Goal: Contribute content

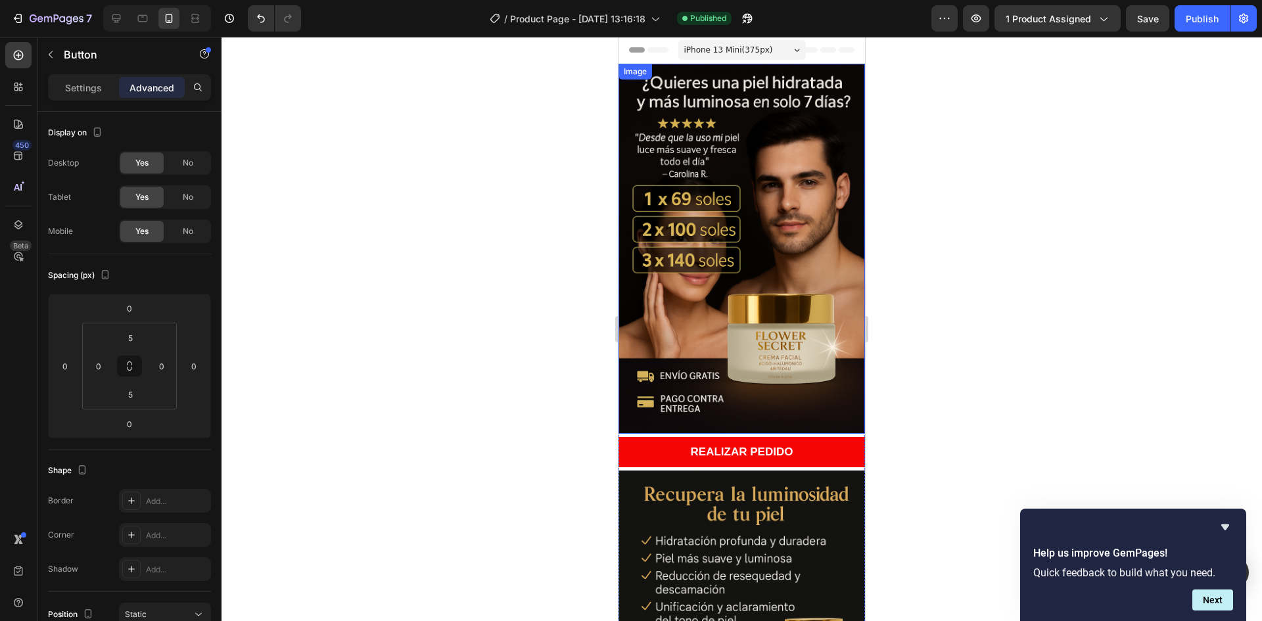
scroll to position [310, 0]
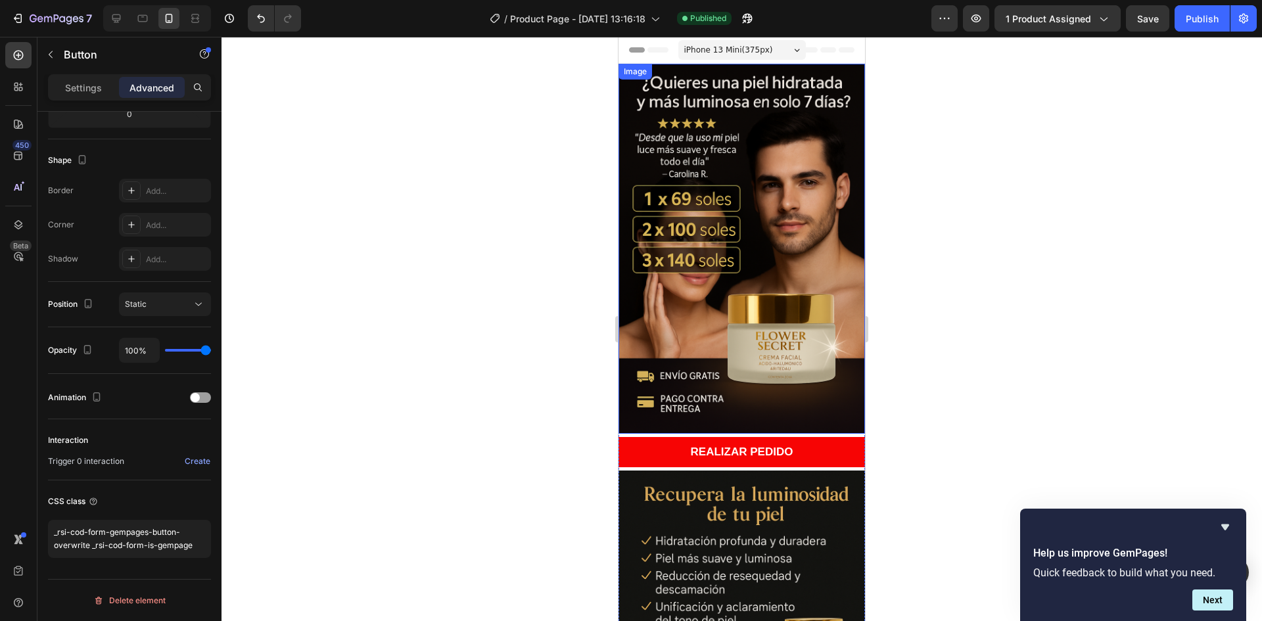
click at [783, 153] on img at bounding box center [742, 249] width 246 height 370
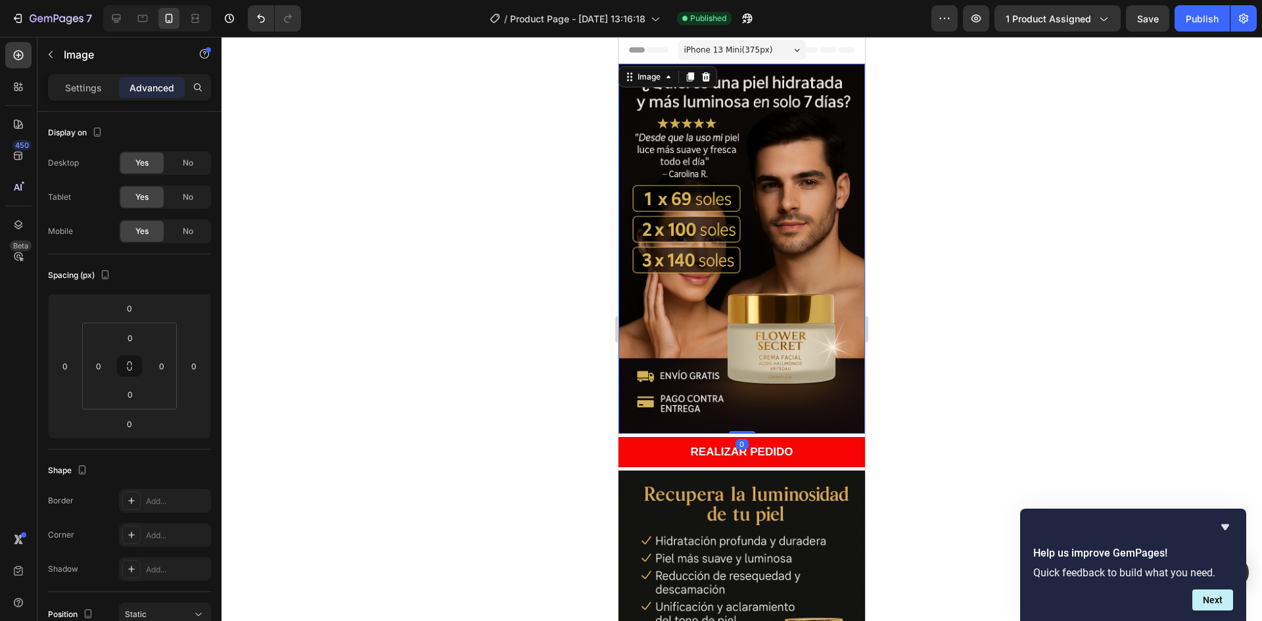
drag, startPoint x: 687, startPoint y: 74, endPoint x: 737, endPoint y: 162, distance: 101.3
click at [746, 169] on div "Image 0" at bounding box center [742, 249] width 246 height 370
click at [692, 73] on icon at bounding box center [690, 76] width 7 height 9
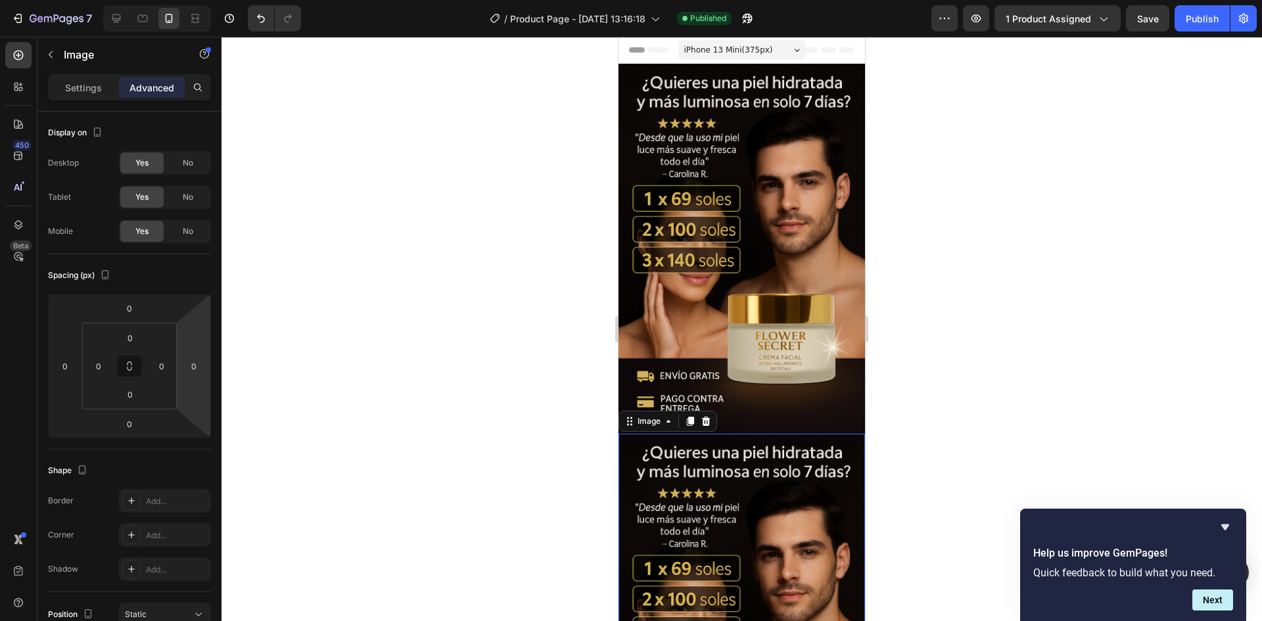
click at [681, 480] on img at bounding box center [742, 619] width 246 height 370
click at [72, 78] on div "Settings" at bounding box center [84, 87] width 66 height 21
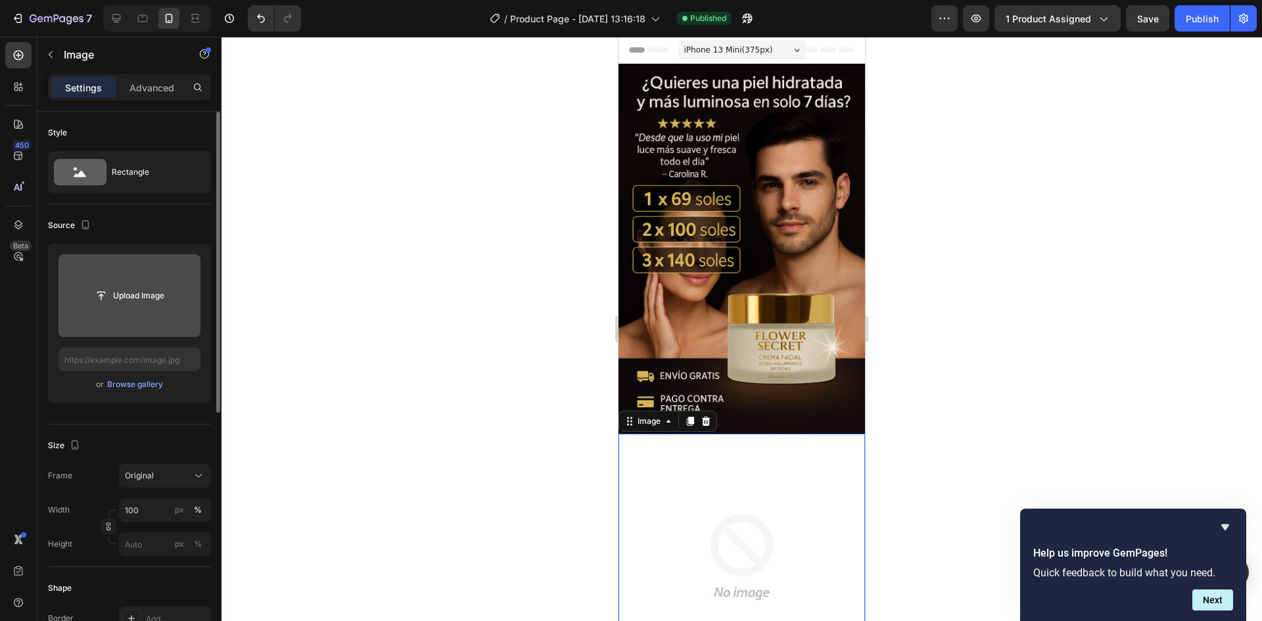
click at [149, 296] on input "file" at bounding box center [129, 296] width 91 height 22
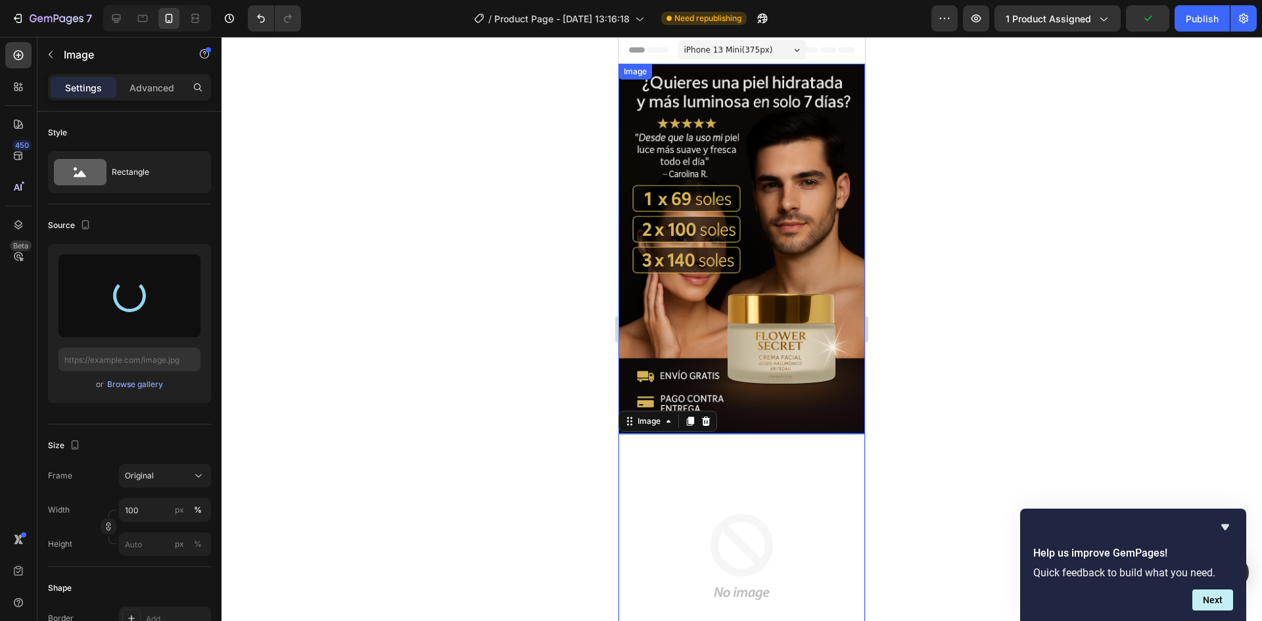
type input "[URL][DOMAIN_NAME]"
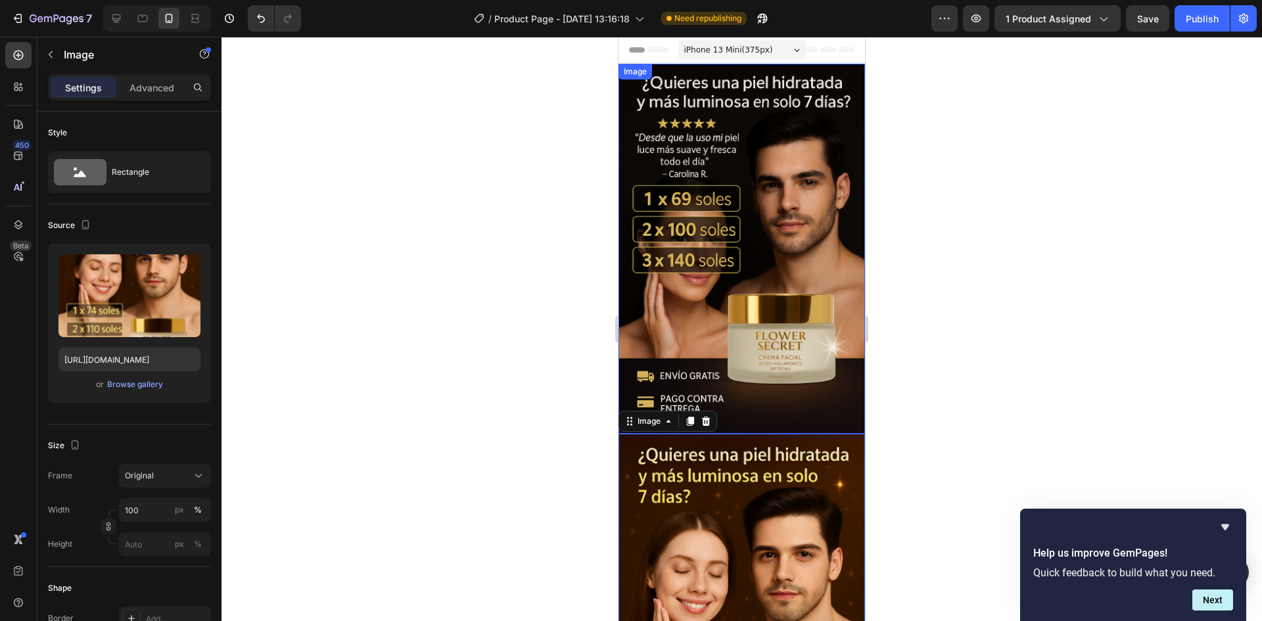
click at [773, 271] on img at bounding box center [742, 249] width 246 height 370
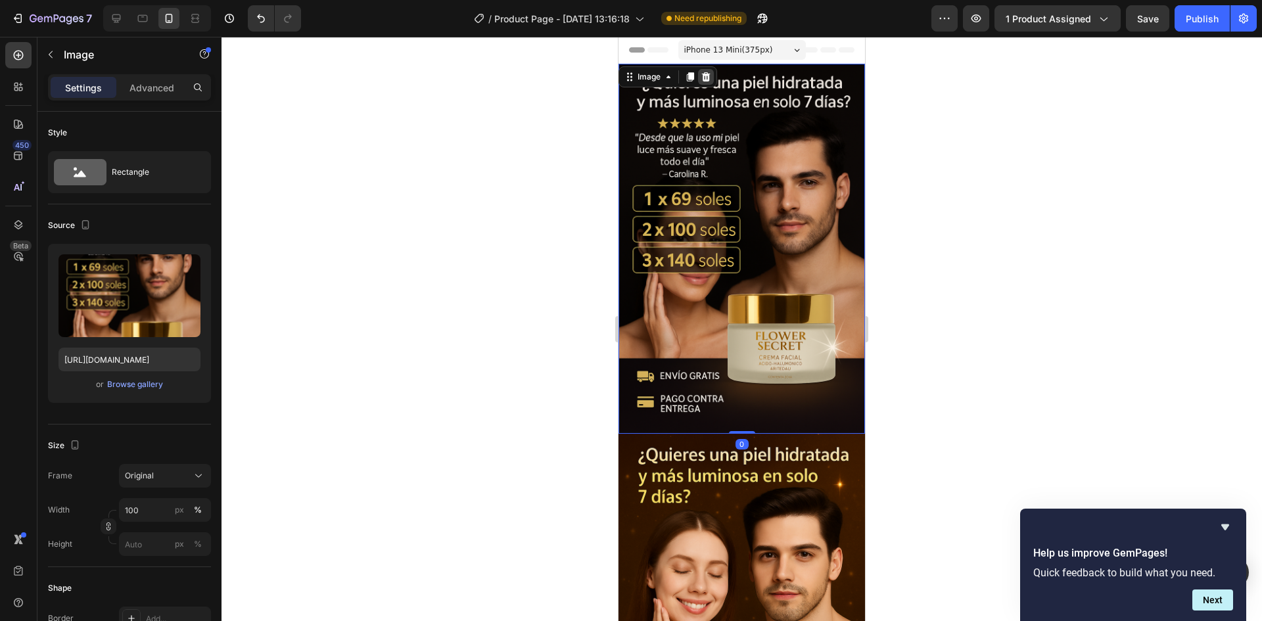
click at [708, 75] on icon at bounding box center [706, 76] width 9 height 9
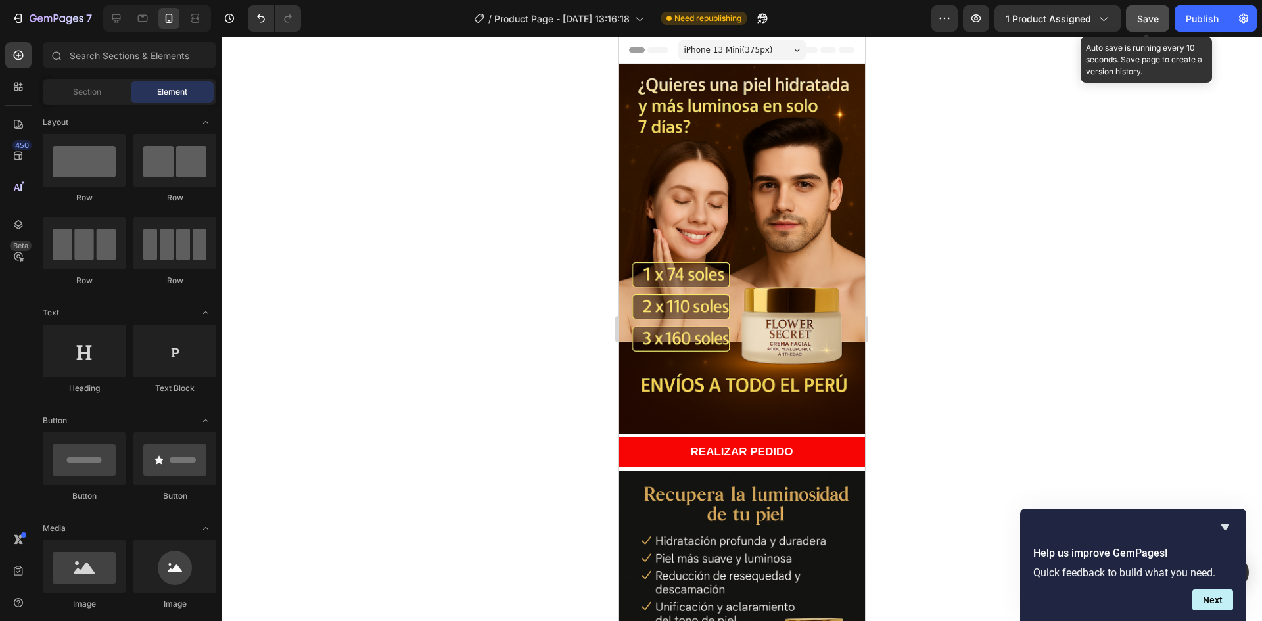
click at [1138, 18] on span "Save" at bounding box center [1148, 18] width 22 height 11
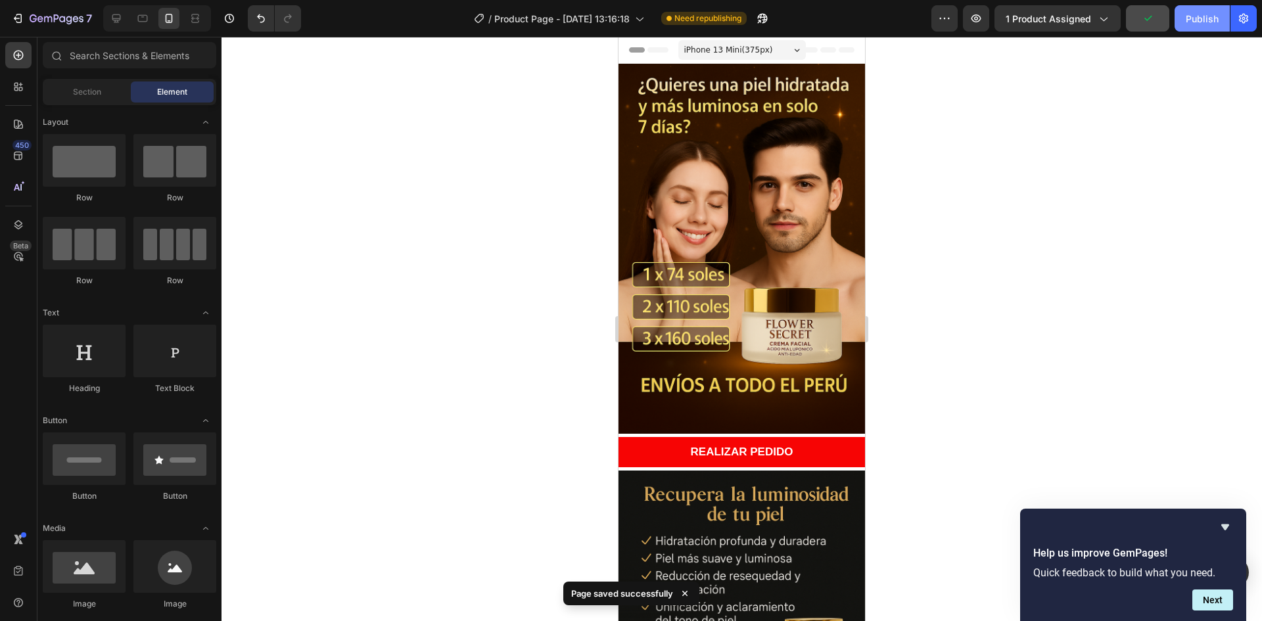
click at [1210, 14] on div "Publish" at bounding box center [1202, 19] width 33 height 14
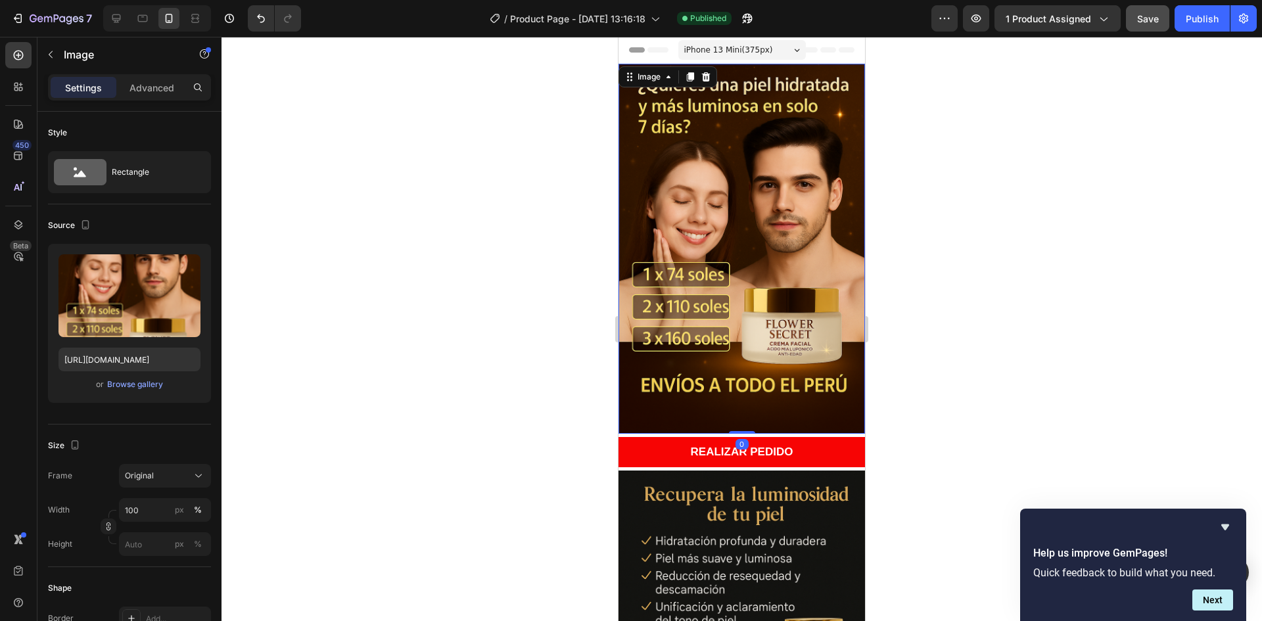
click at [739, 185] on img at bounding box center [742, 249] width 246 height 370
click at [693, 78] on icon at bounding box center [690, 76] width 7 height 9
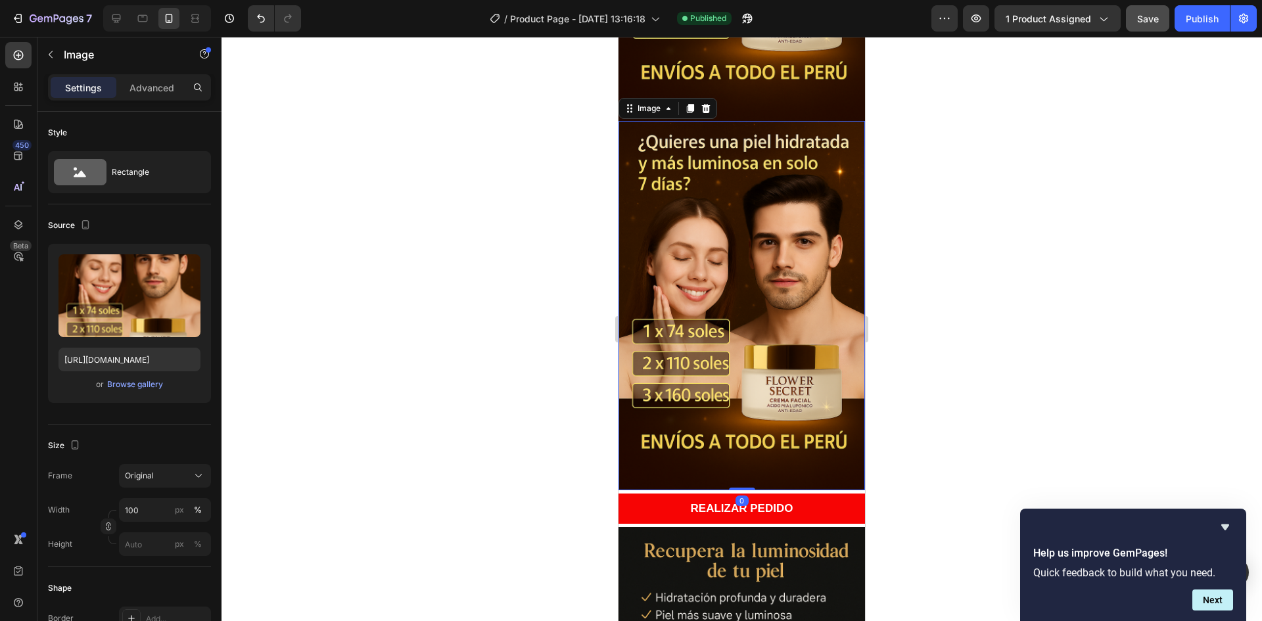
scroll to position [336, 0]
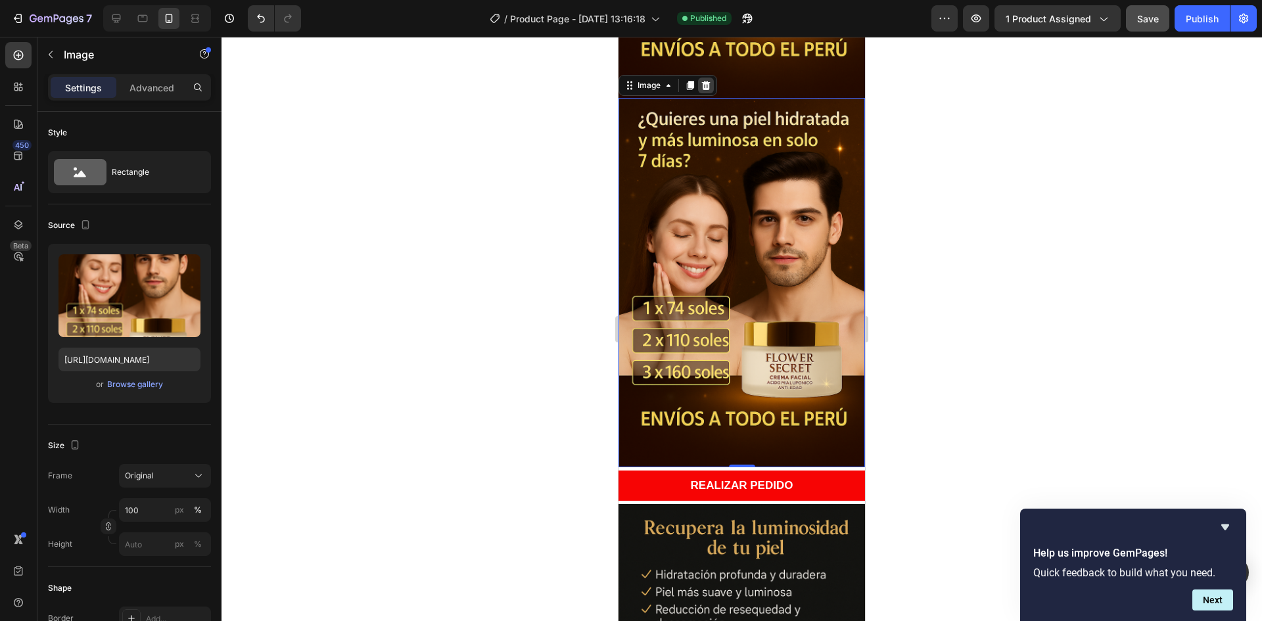
click at [704, 80] on icon at bounding box center [706, 84] width 9 height 9
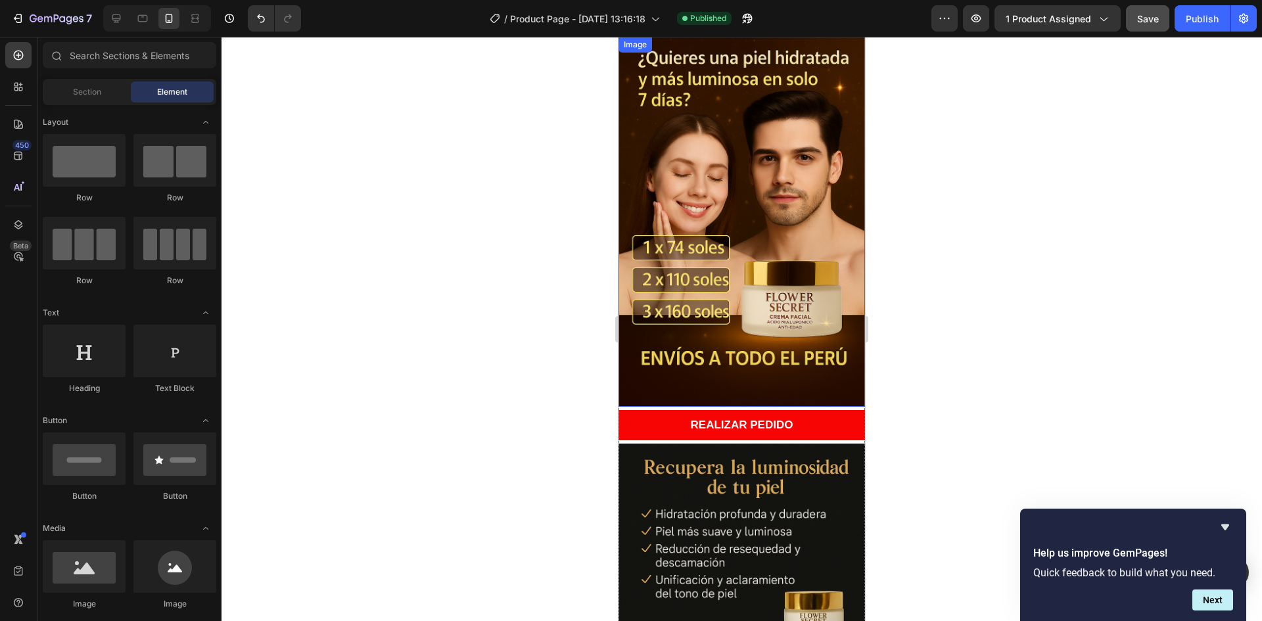
scroll to position [7, 0]
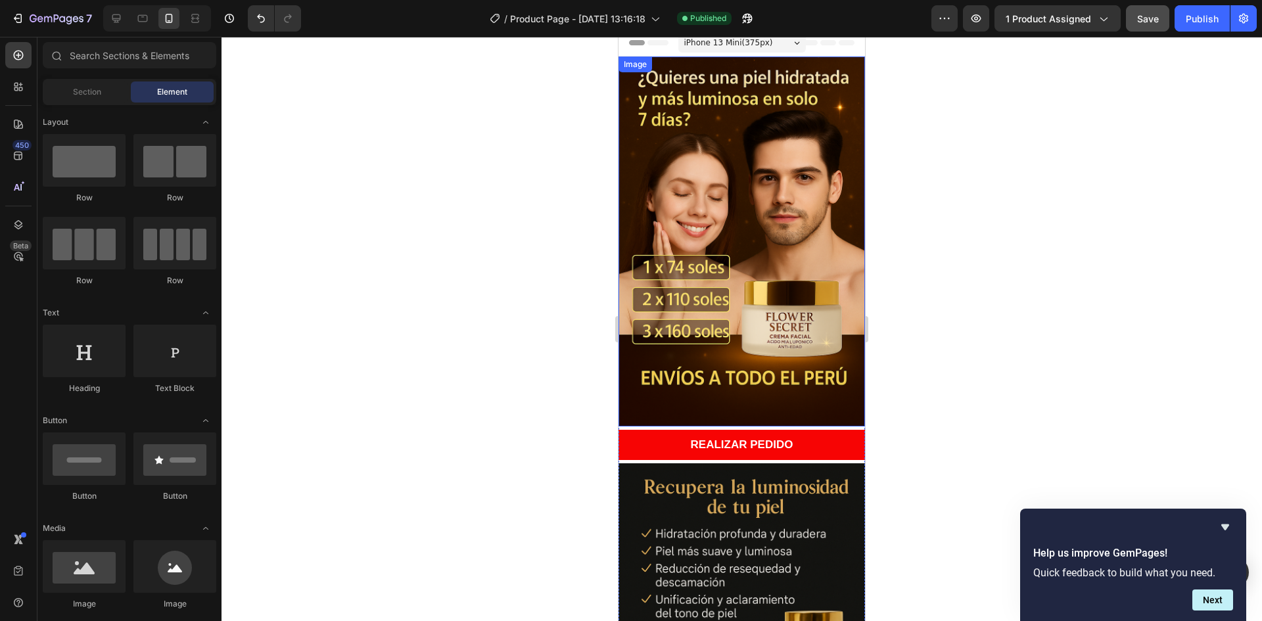
click at [709, 178] on img at bounding box center [742, 242] width 246 height 370
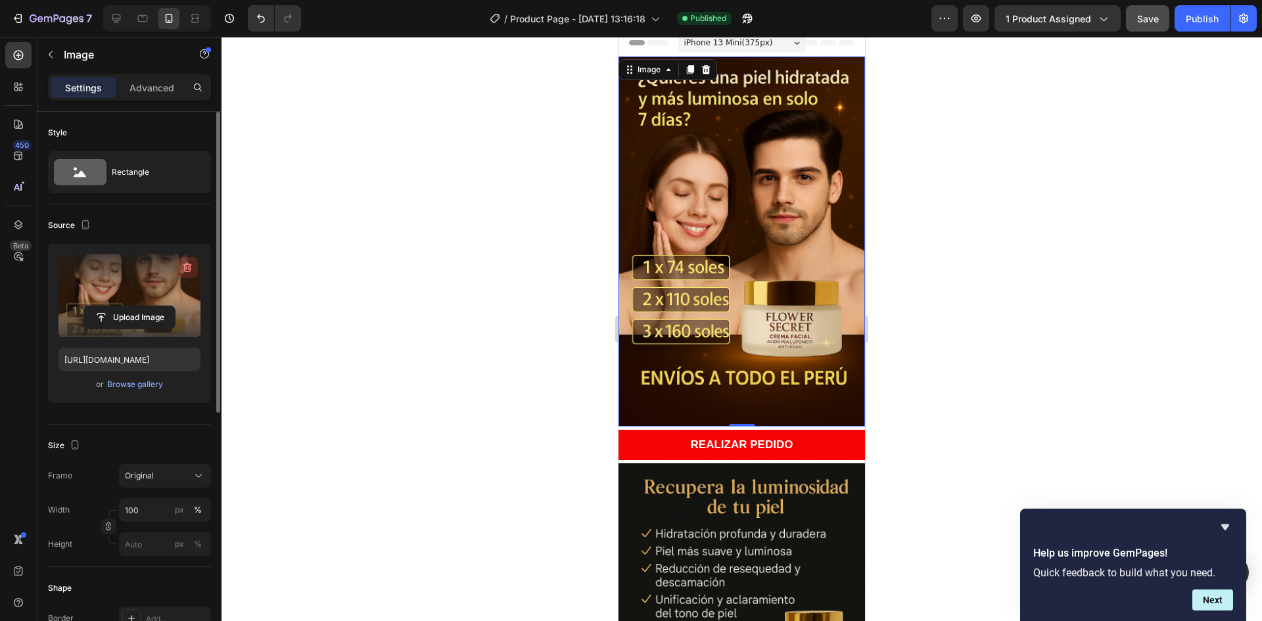
click at [190, 268] on icon "button" at bounding box center [187, 268] width 9 height 10
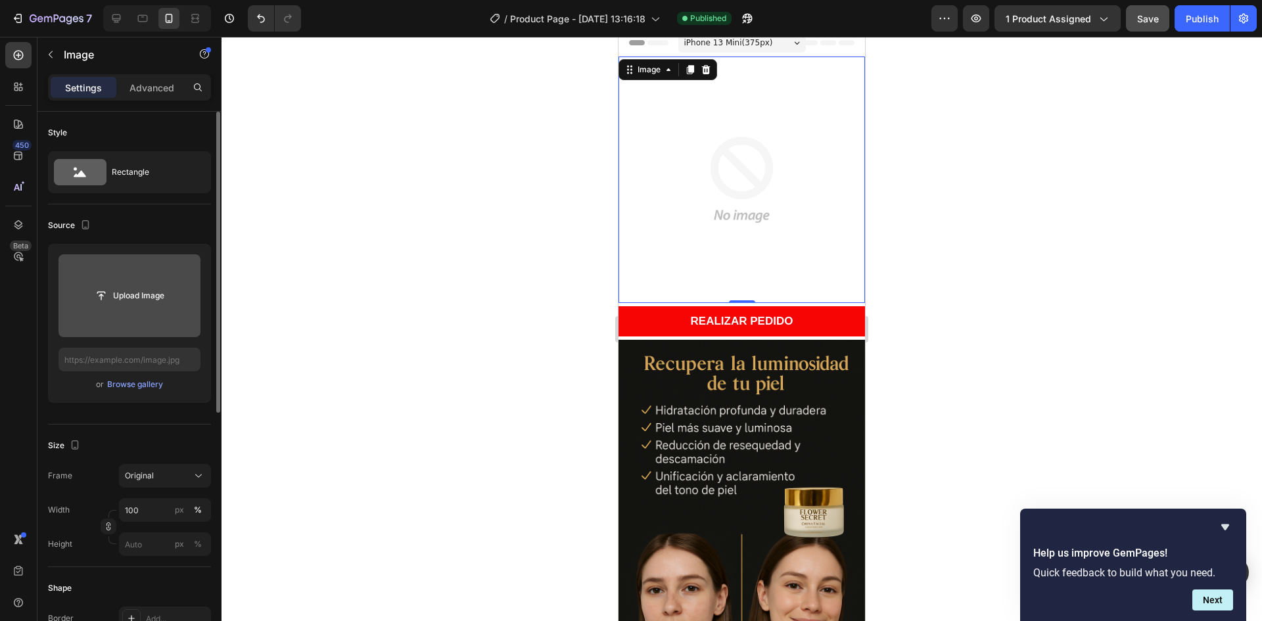
click at [156, 297] on input "file" at bounding box center [129, 296] width 91 height 22
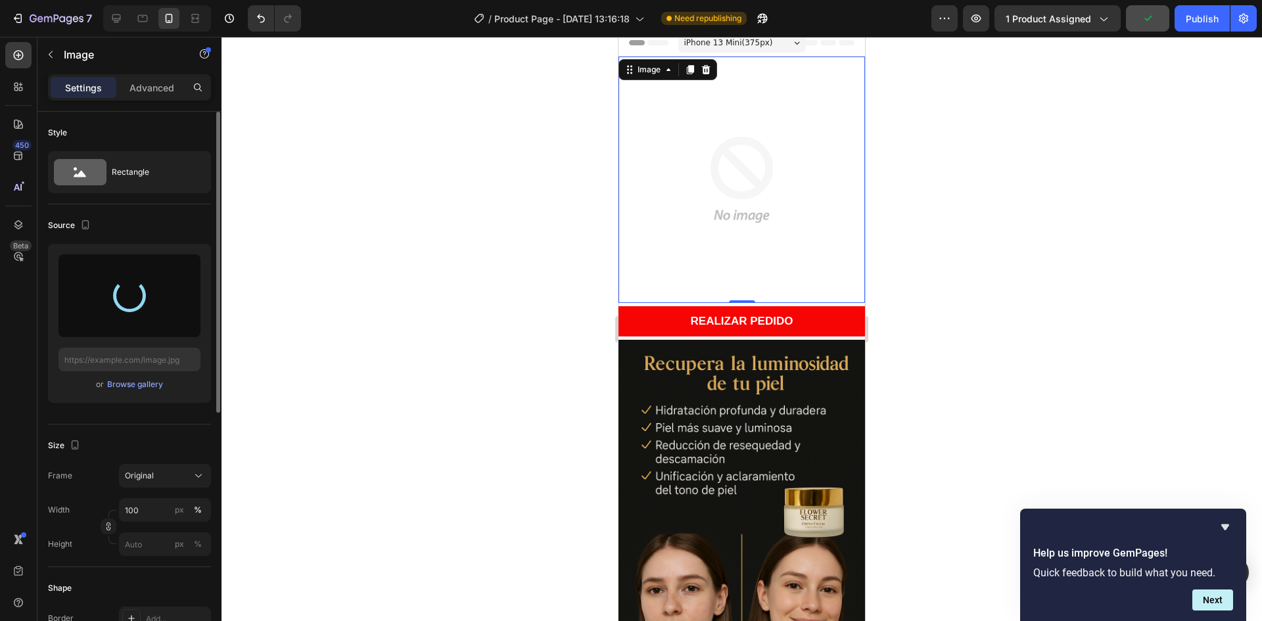
type input "[URL][DOMAIN_NAME]"
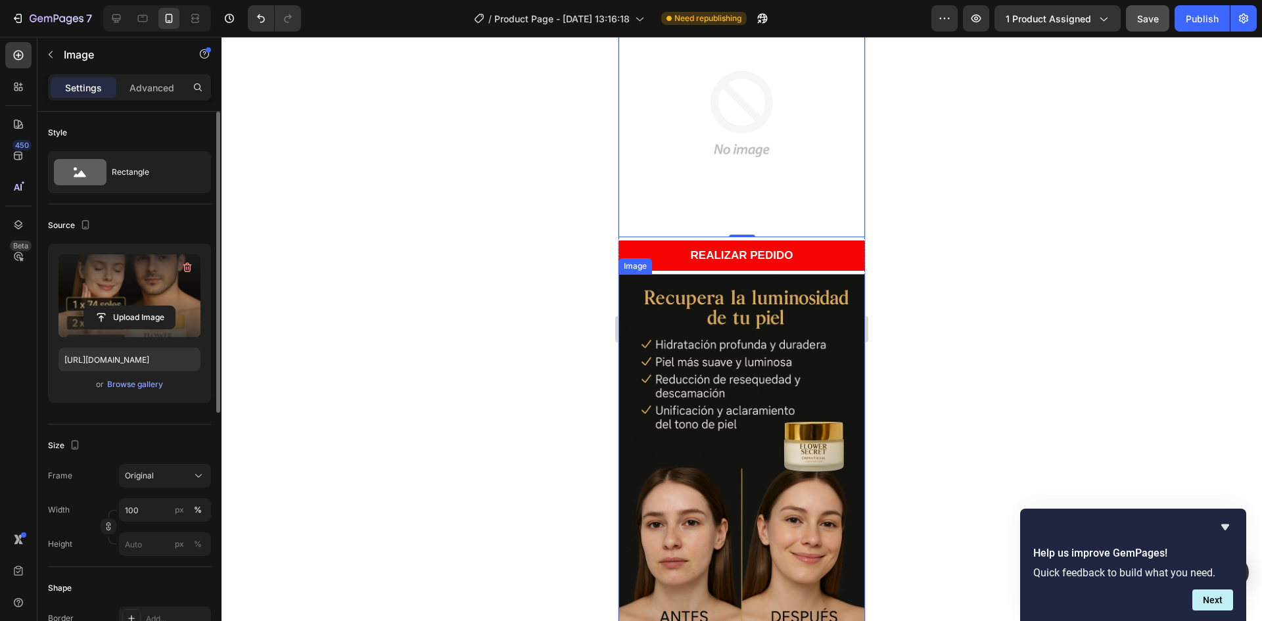
scroll to position [0, 0]
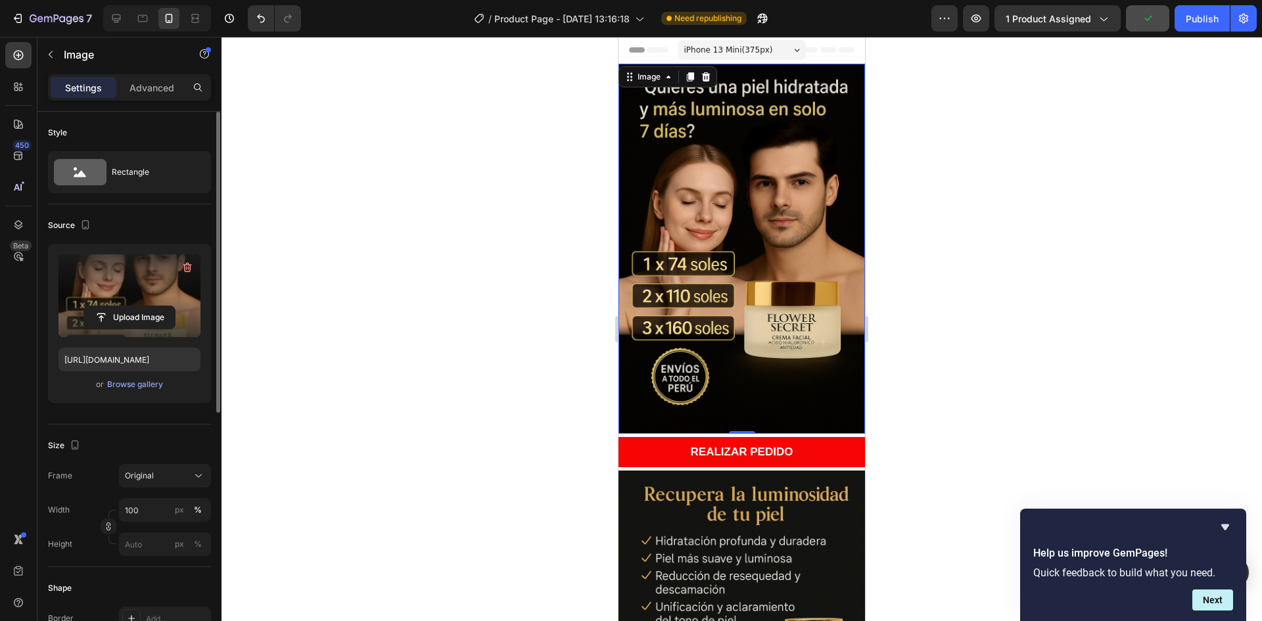
click at [988, 296] on div at bounding box center [742, 329] width 1041 height 584
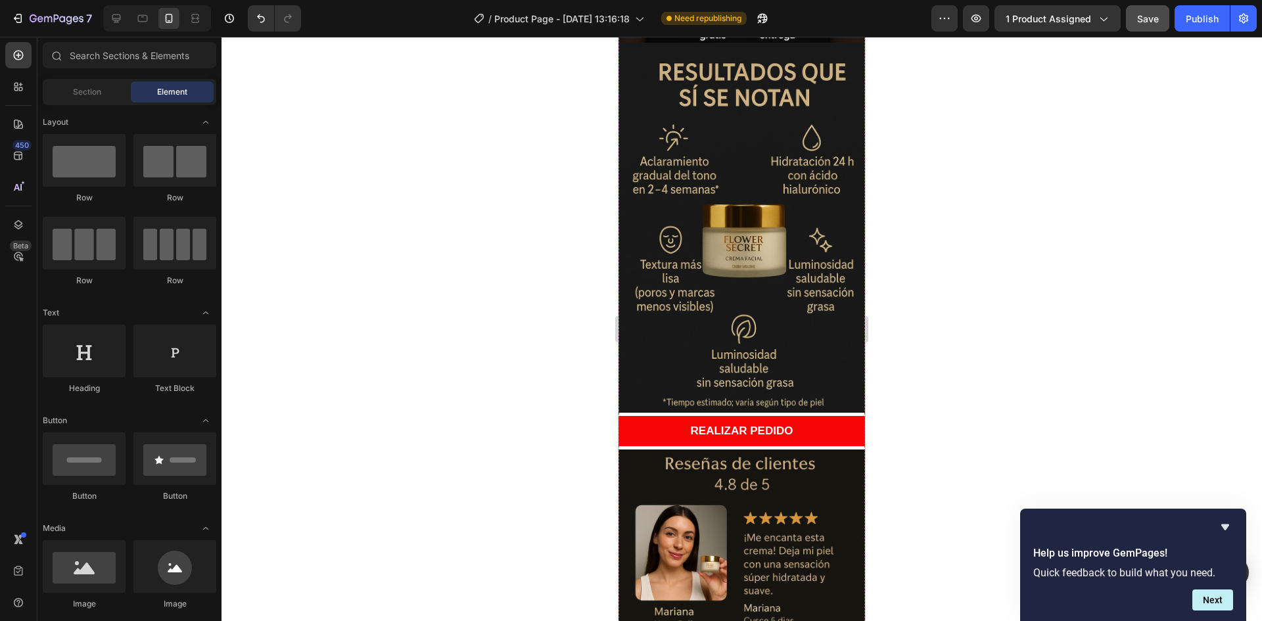
scroll to position [3397, 0]
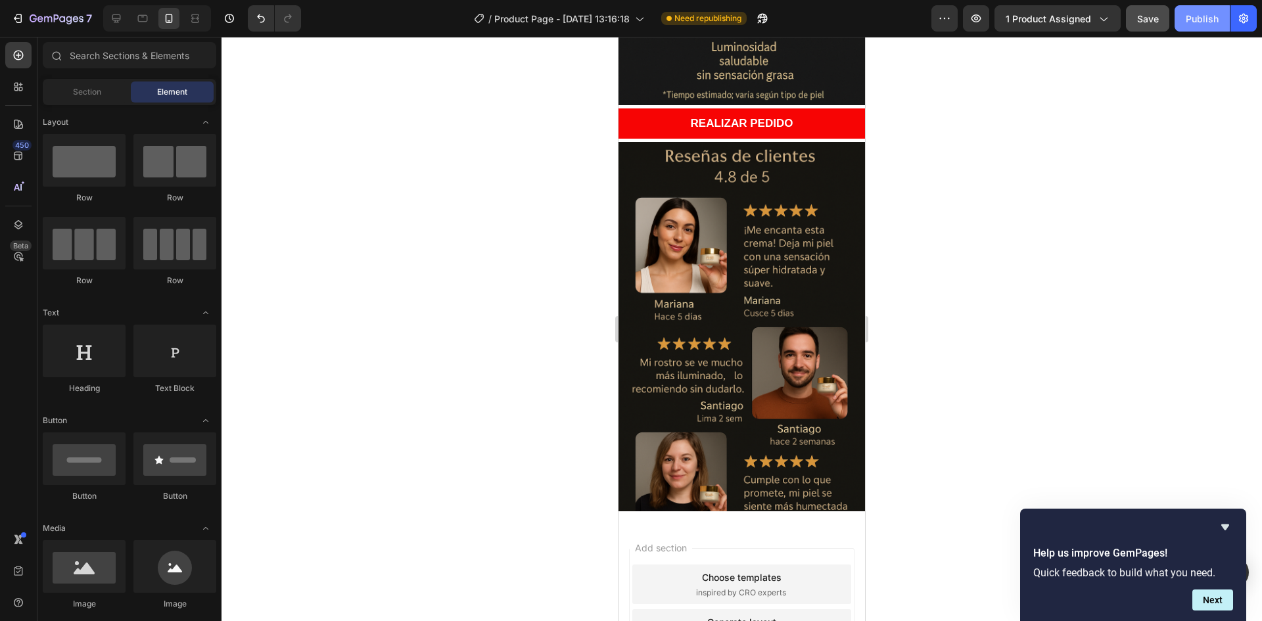
click at [1200, 19] on div "Publish" at bounding box center [1202, 19] width 33 height 14
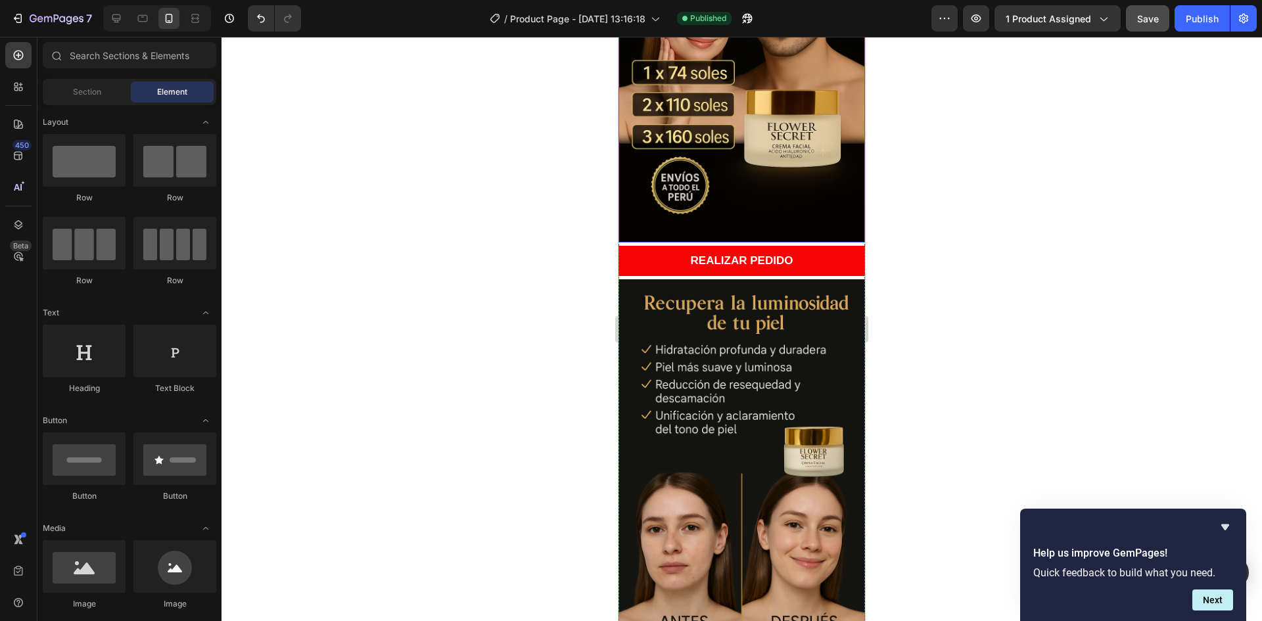
scroll to position [394, 0]
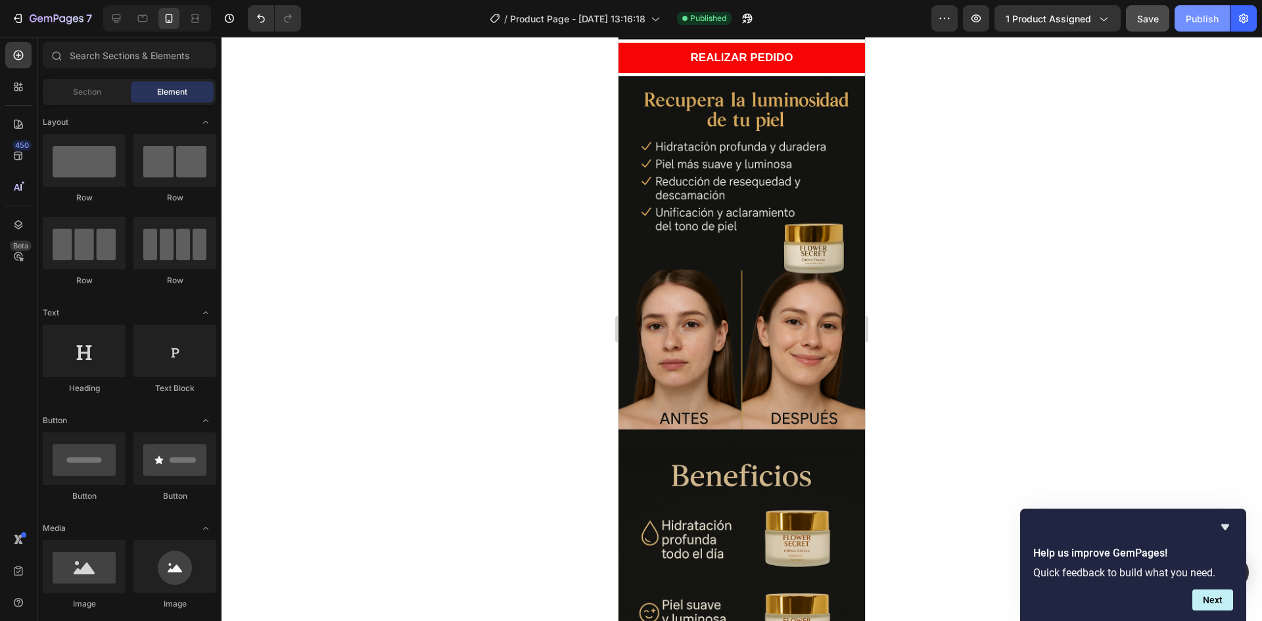
click at [1190, 20] on div "Publish" at bounding box center [1202, 19] width 33 height 14
